Goal: Transaction & Acquisition: Download file/media

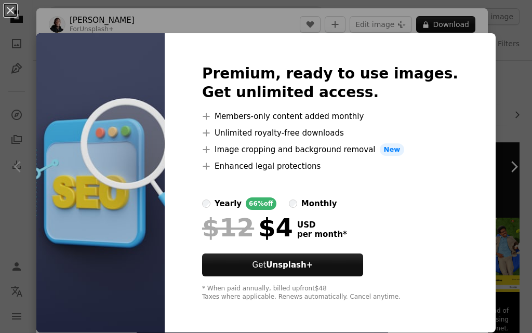
scroll to position [883, 0]
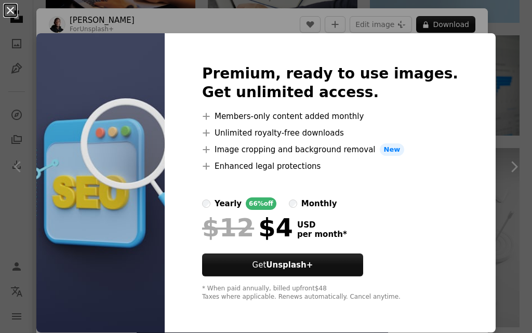
click at [7, 7] on button "An X shape" at bounding box center [10, 10] width 12 height 12
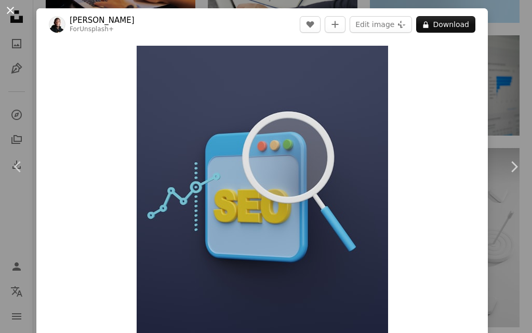
click at [4, 12] on button "An X shape" at bounding box center [10, 10] width 12 height 12
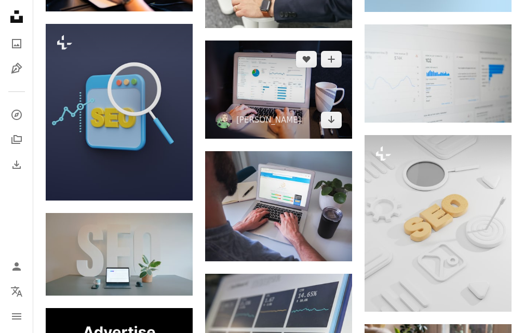
click at [262, 95] on img at bounding box center [278, 90] width 147 height 98
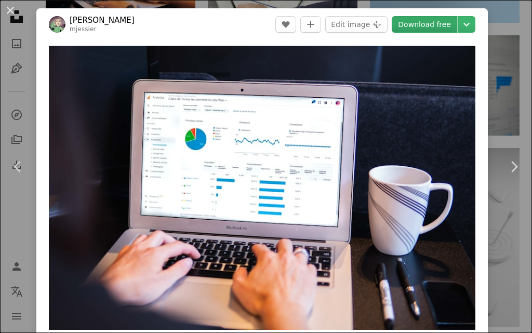
click at [428, 22] on link "Download free" at bounding box center [424, 24] width 65 height 17
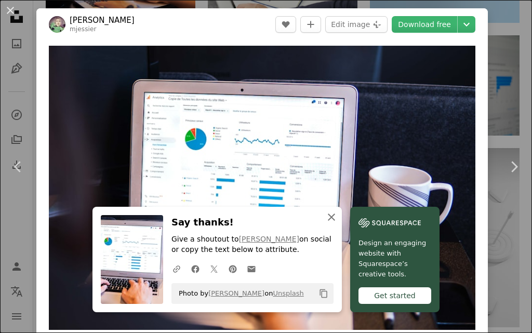
click at [332, 222] on icon "An X shape" at bounding box center [331, 217] width 12 height 12
